Goal: Task Accomplishment & Management: Use online tool/utility

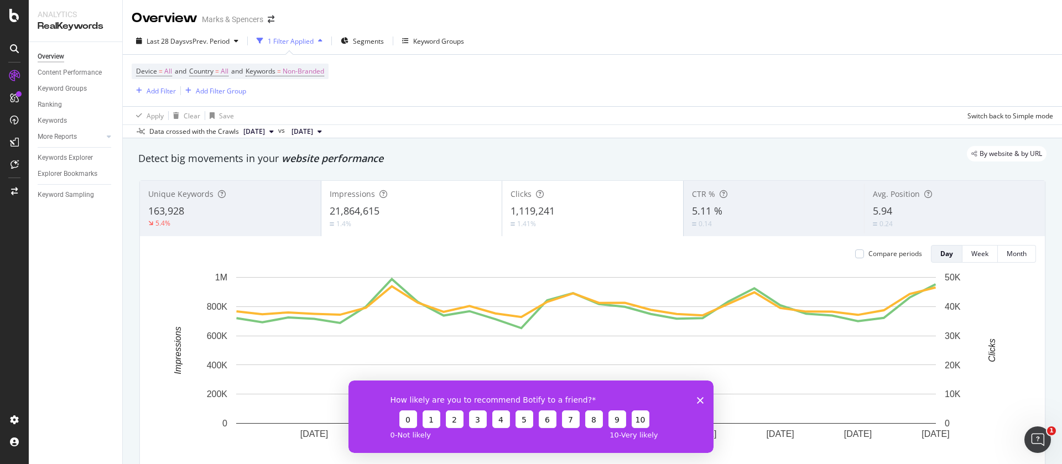
click at [321, 40] on icon "button" at bounding box center [320, 41] width 4 height 7
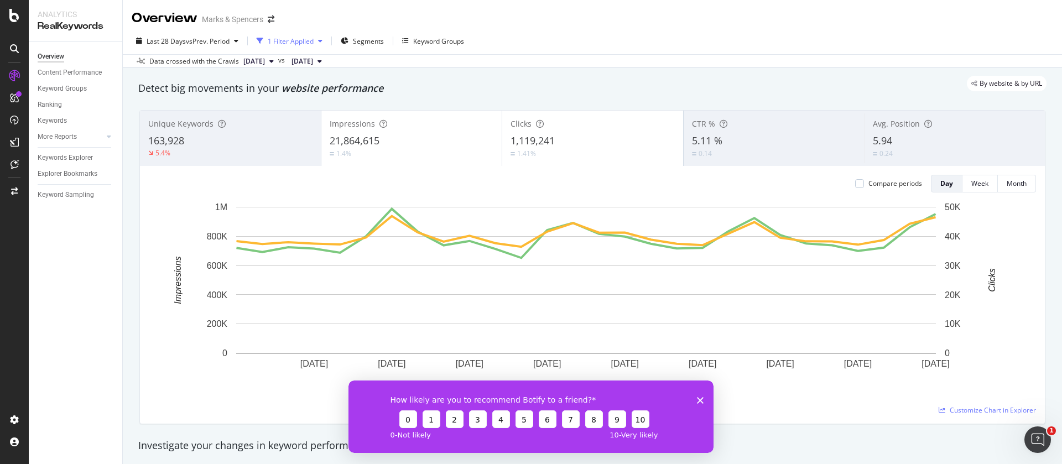
click at [321, 40] on icon "button" at bounding box center [320, 41] width 4 height 7
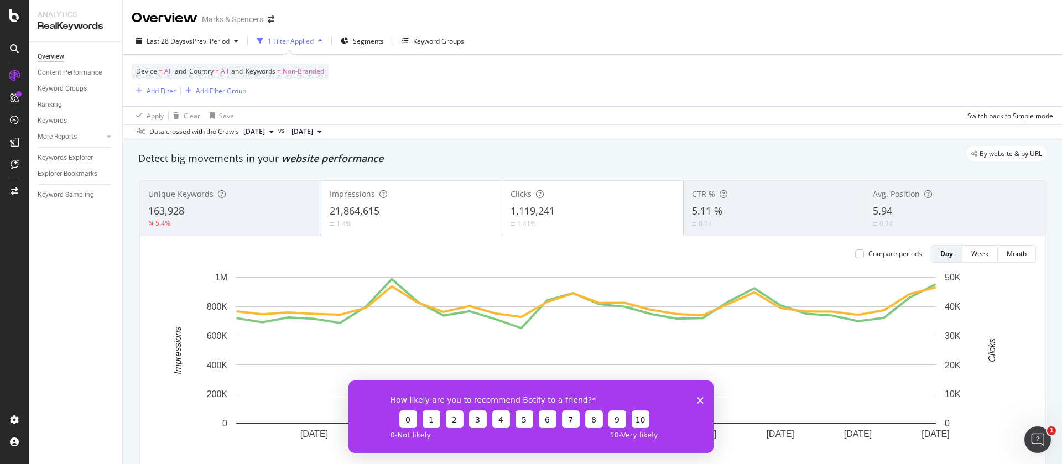
click at [284, 41] on div "1 Filter Applied" at bounding box center [291, 41] width 46 height 9
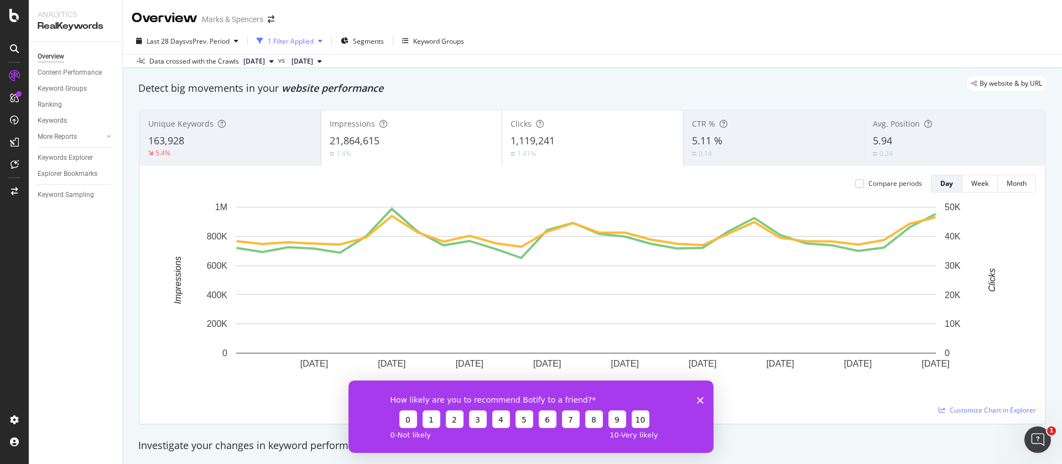
click at [284, 41] on div "1 Filter Applied" at bounding box center [291, 41] width 46 height 9
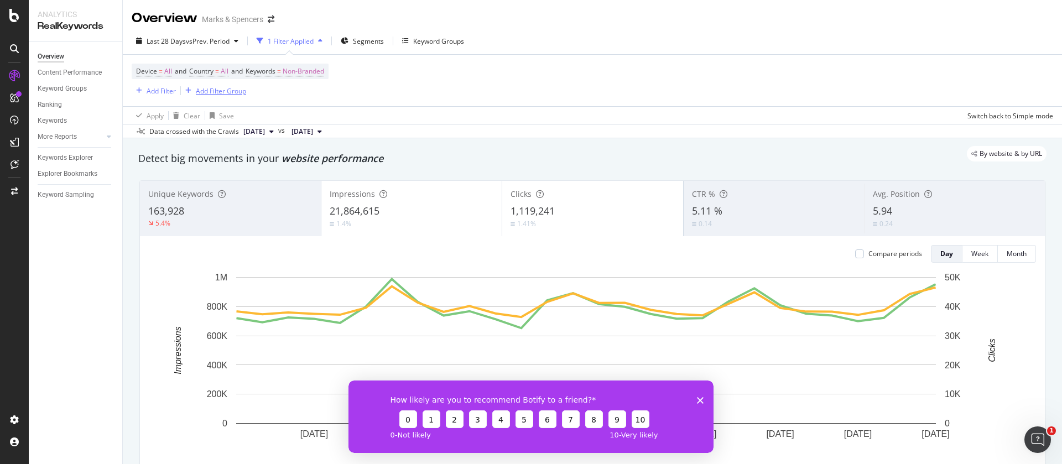
click at [221, 91] on div "Add Filter Group" at bounding box center [221, 90] width 50 height 9
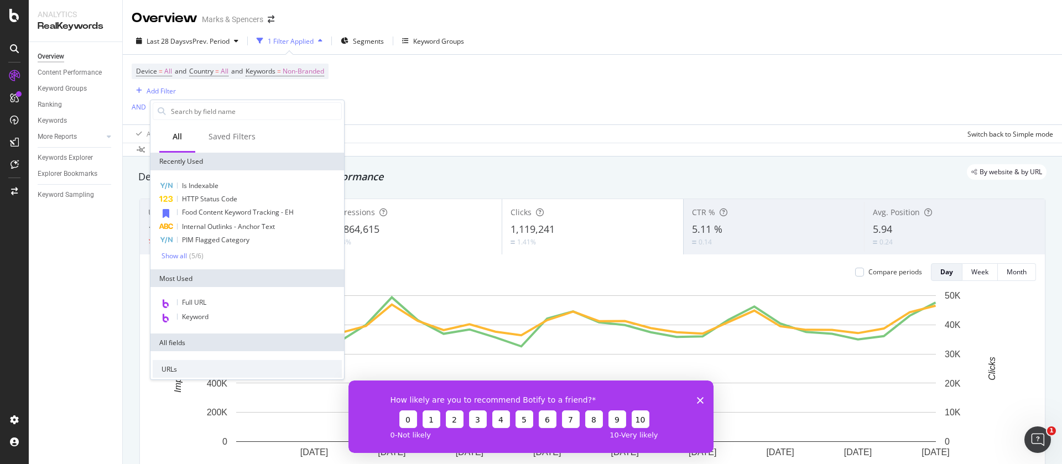
click at [376, 90] on div "Device = All and Country = All and Keywords = Non-Branded Add Filter AND Add Fi…" at bounding box center [593, 90] width 922 height 70
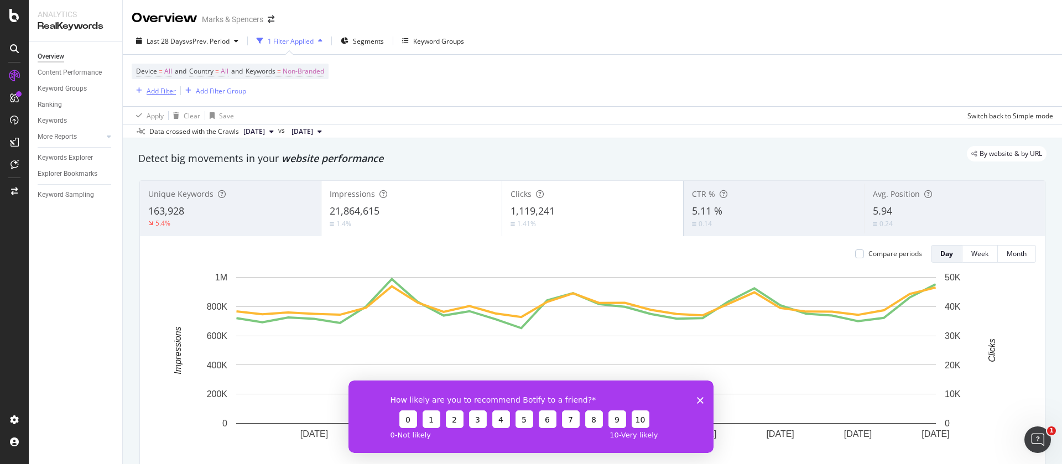
click at [147, 90] on div "Add Filter" at bounding box center [161, 90] width 29 height 9
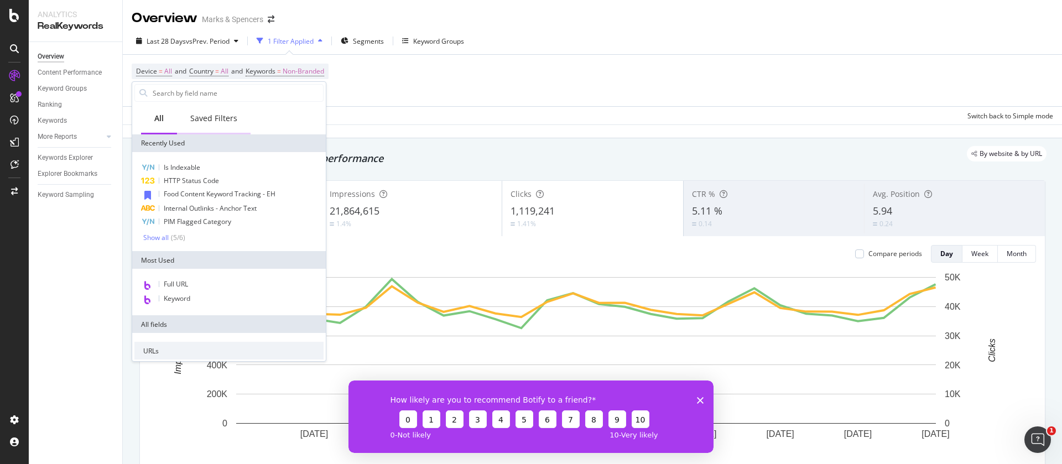
click at [229, 120] on div "Saved Filters" at bounding box center [213, 118] width 47 height 11
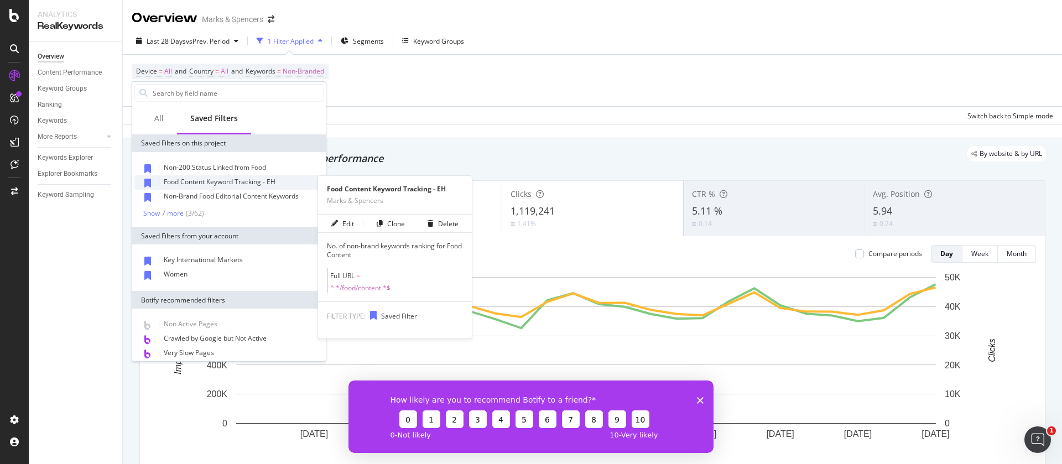
click at [221, 185] on span "Food Content Keyword Tracking - EH" at bounding box center [220, 181] width 112 height 9
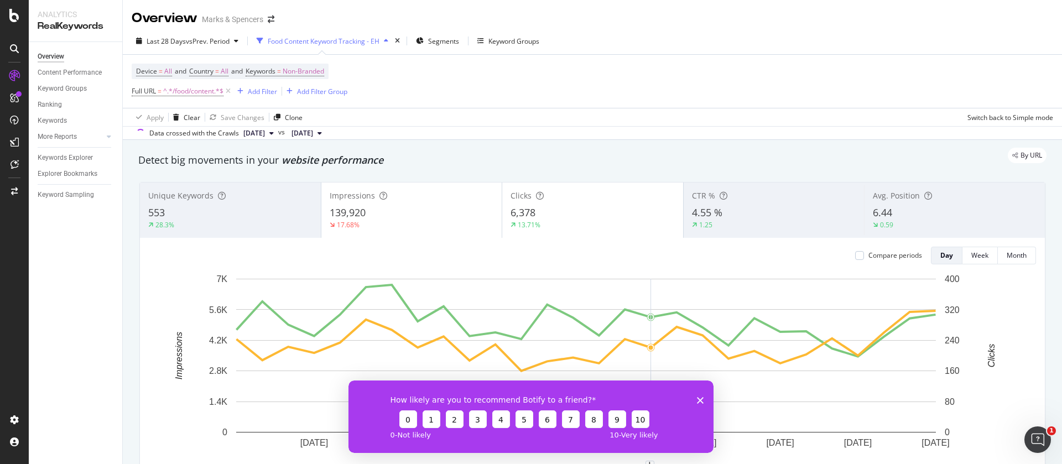
drag, startPoint x: 701, startPoint y: 398, endPoint x: 920, endPoint y: 643, distance: 328.7
click at [701, 399] on polygon "Close survey" at bounding box center [700, 400] width 7 height 7
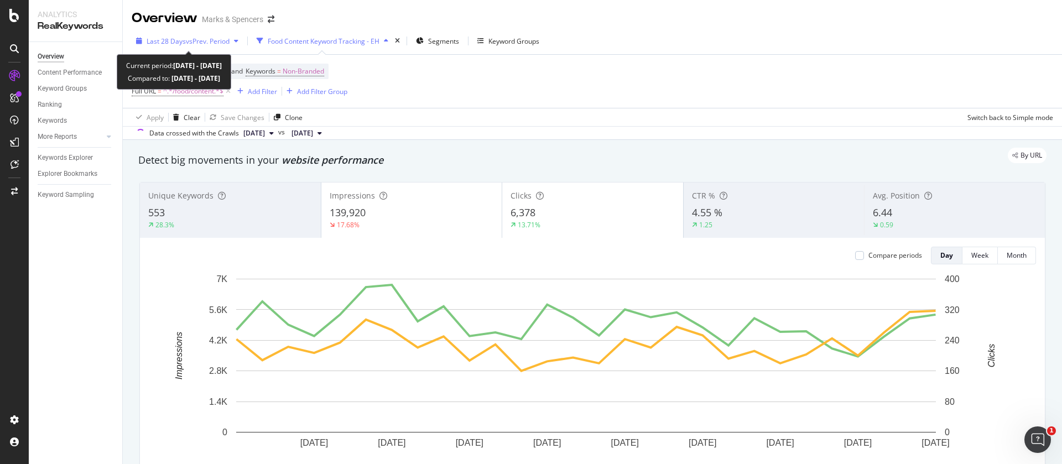
click at [191, 44] on span "vs Prev. Period" at bounding box center [208, 41] width 44 height 9
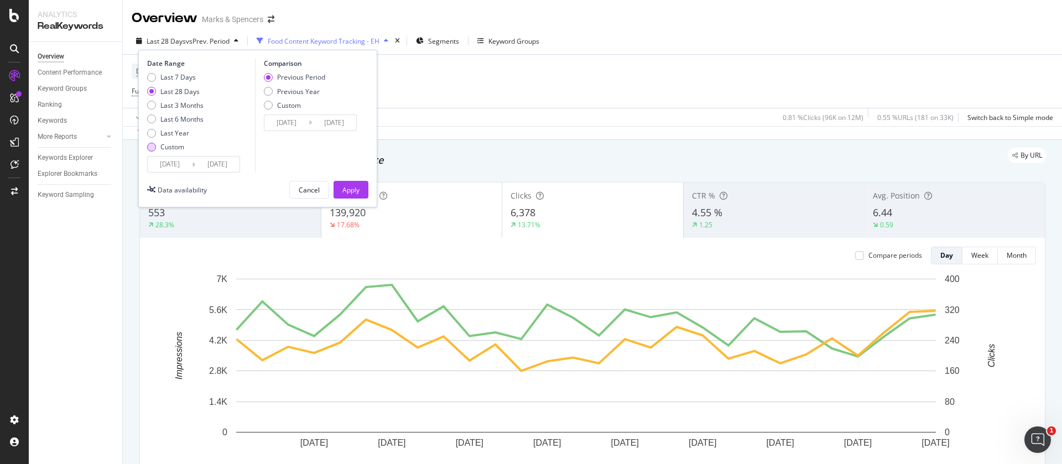
click at [178, 148] on div "Custom" at bounding box center [172, 146] width 24 height 9
click at [178, 160] on input "[DATE]" at bounding box center [170, 164] width 44 height 15
click at [162, 163] on input "[DATE]" at bounding box center [170, 164] width 44 height 15
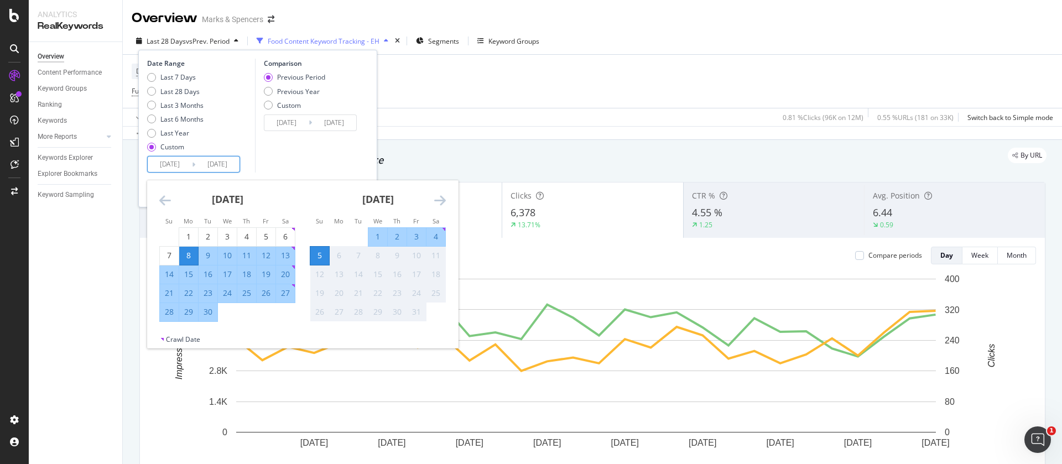
drag, startPoint x: 193, startPoint y: 235, endPoint x: 217, endPoint y: 290, distance: 60.4
click at [192, 235] on div "1" at bounding box center [188, 236] width 19 height 11
type input "[DATE]"
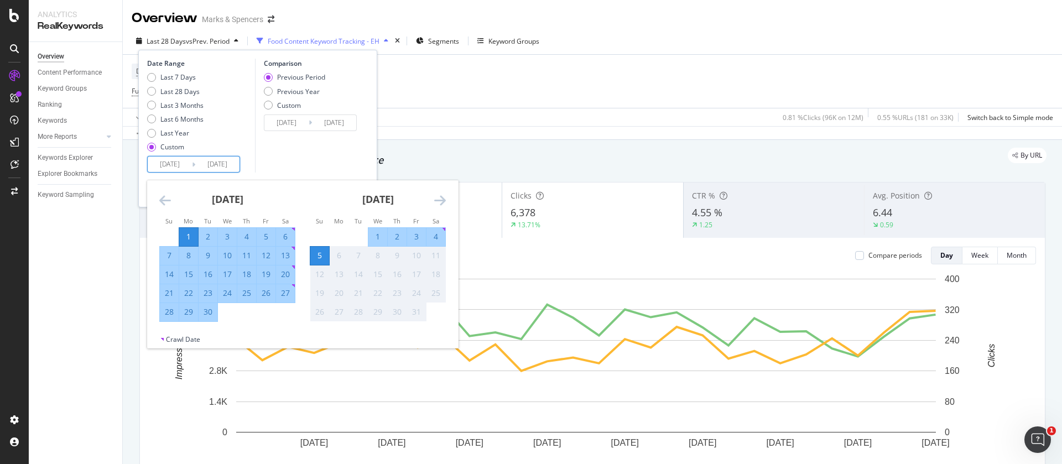
click at [211, 314] on div "30" at bounding box center [208, 312] width 19 height 11
type input "[DATE]"
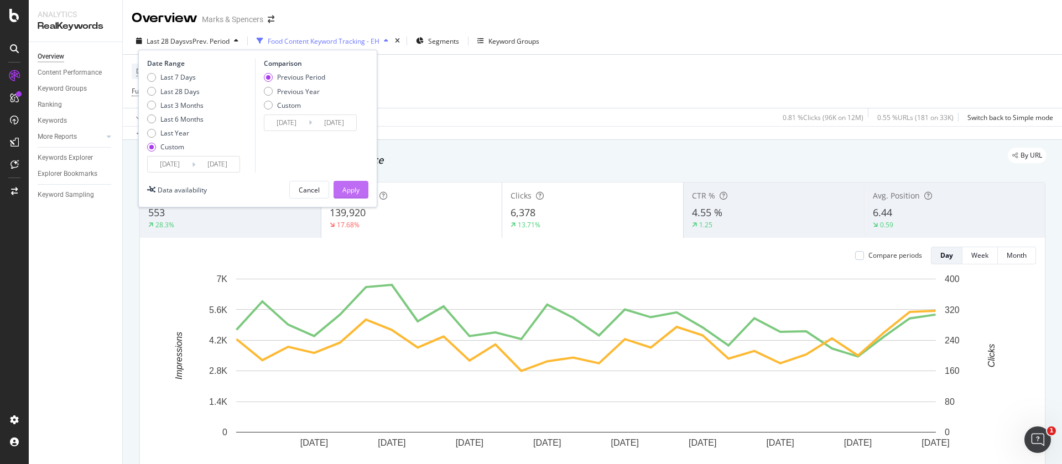
click at [359, 192] on div "Apply" at bounding box center [350, 189] width 17 height 9
